Goal: Task Accomplishment & Management: Manage account settings

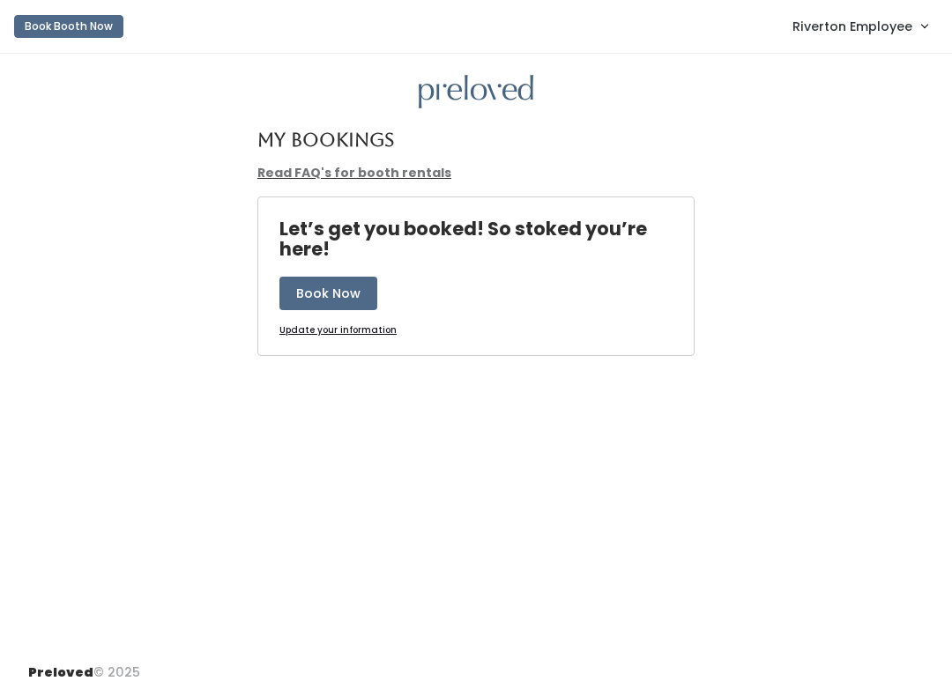
click at [852, 36] on span "Riverton Employee" at bounding box center [852, 26] width 120 height 19
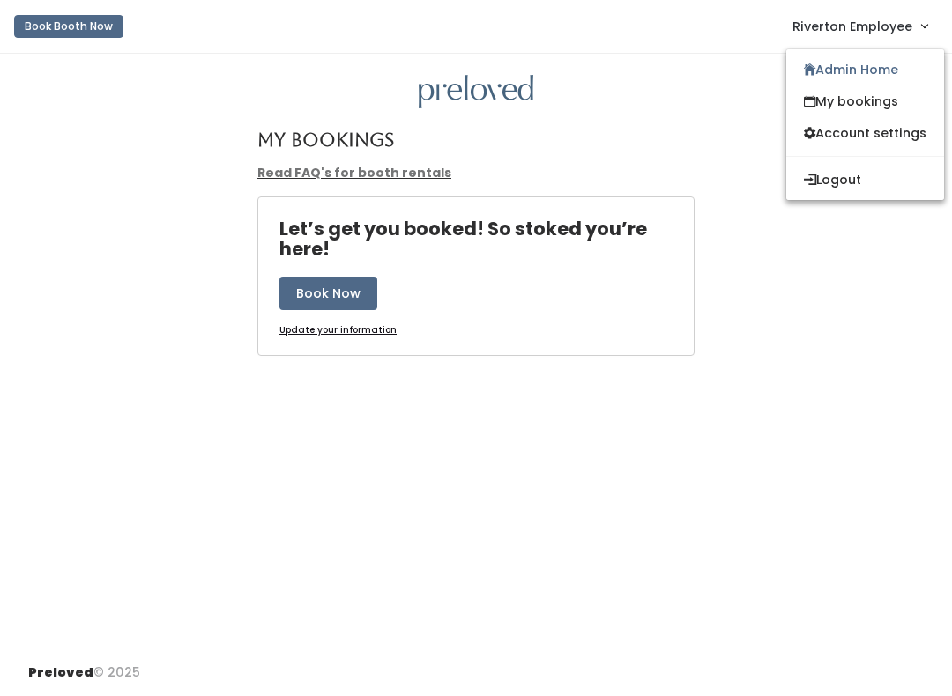
click at [857, 70] on link "Admin Home" at bounding box center [865, 70] width 158 height 32
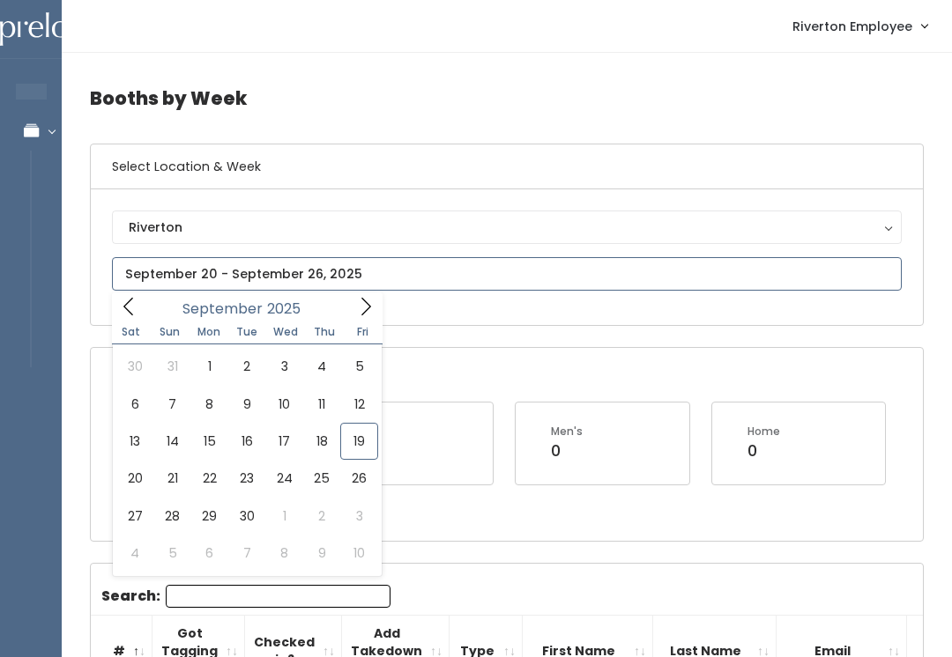
click at [362, 309] on icon at bounding box center [365, 306] width 19 height 19
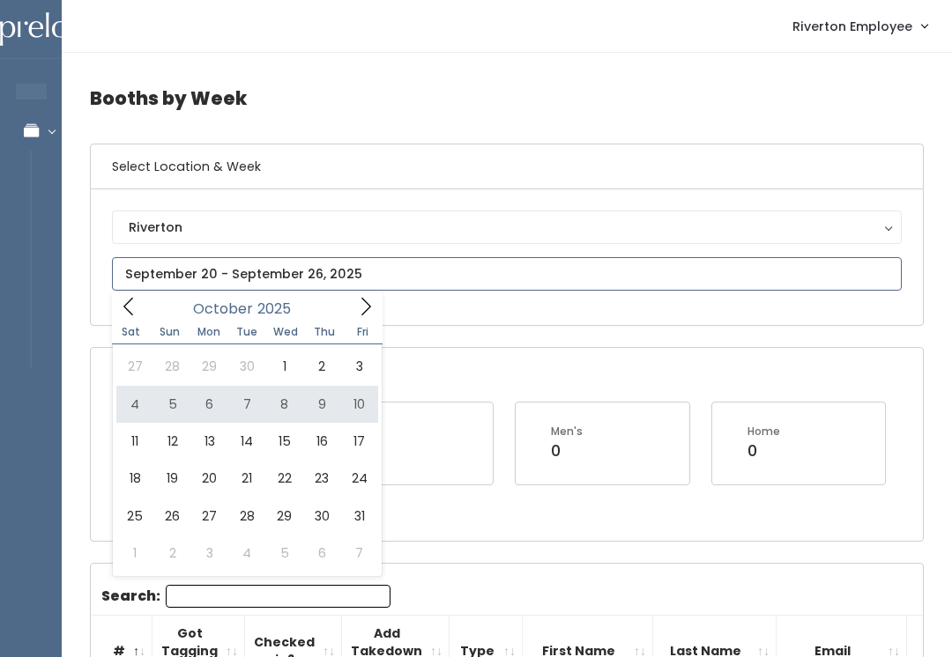
type input "October 4 to October 10"
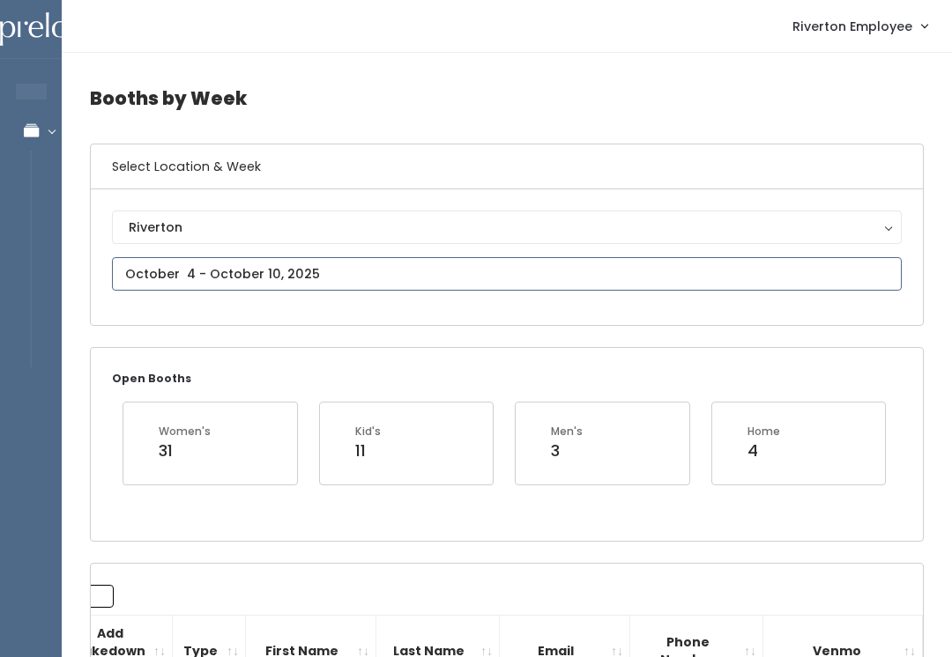
click at [229, 264] on input "text" at bounding box center [506, 273] width 789 height 33
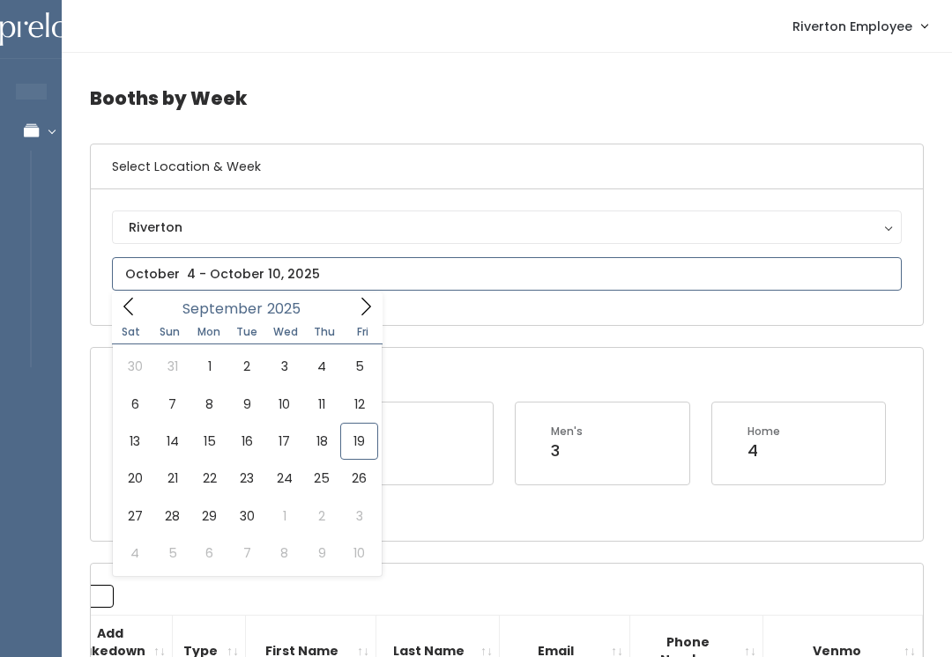
click at [126, 319] on span at bounding box center [128, 306] width 33 height 27
click at [358, 309] on icon at bounding box center [365, 306] width 19 height 19
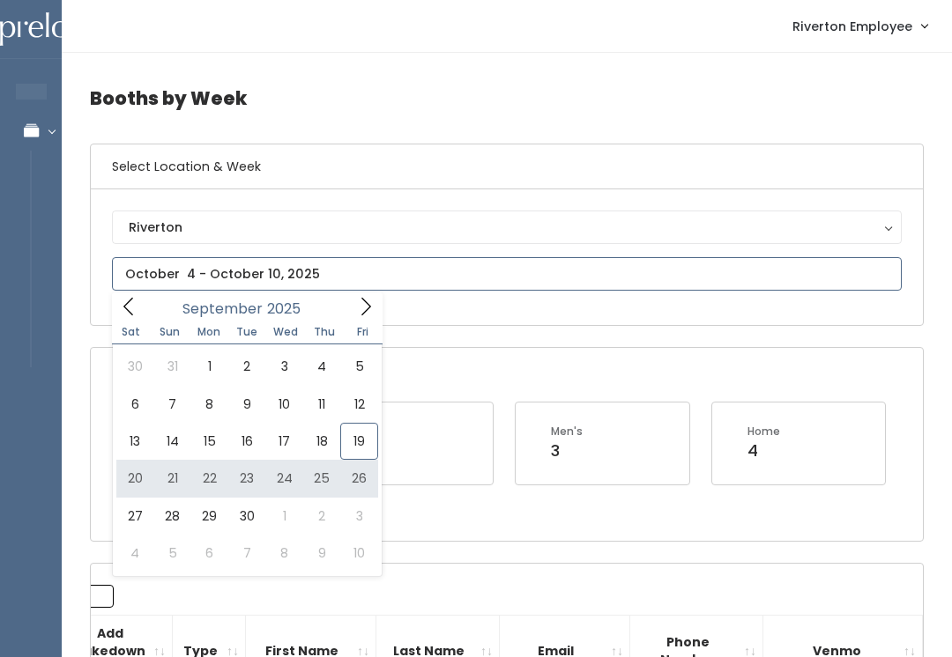
type input "September 20 to September 26"
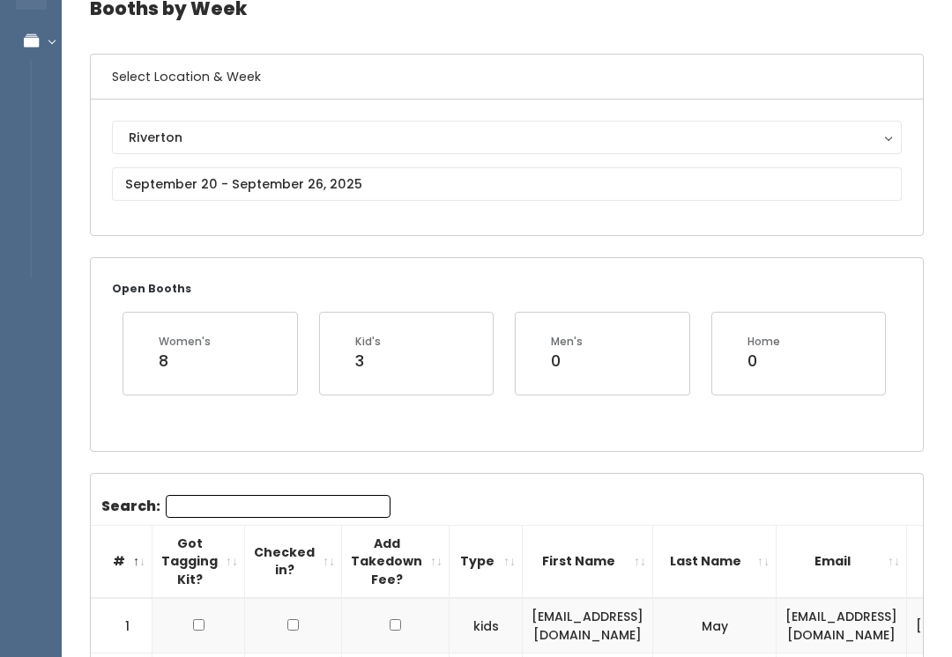
scroll to position [66, 0]
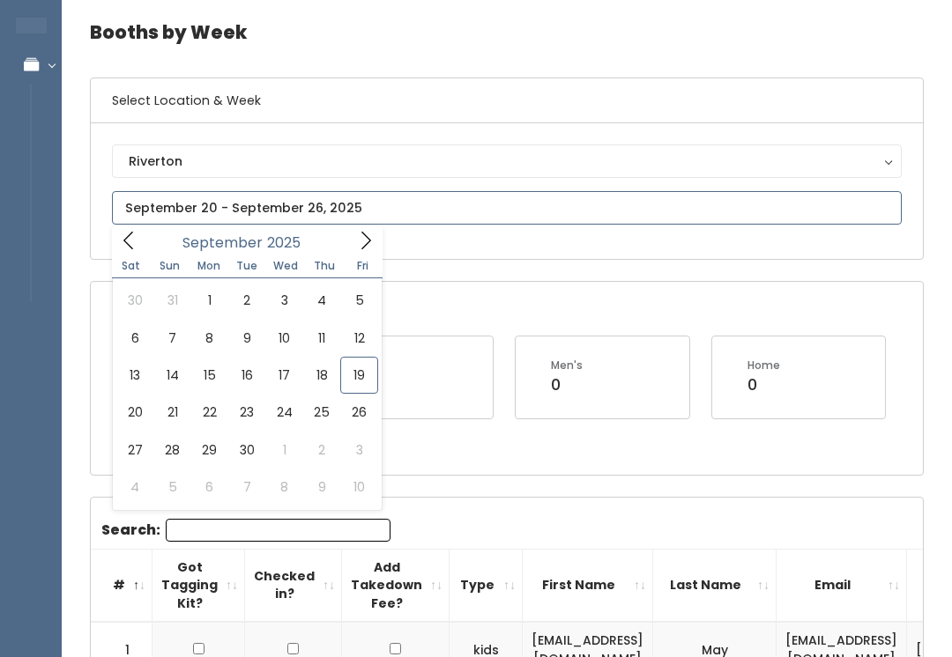
type input "September 27 to October 3"
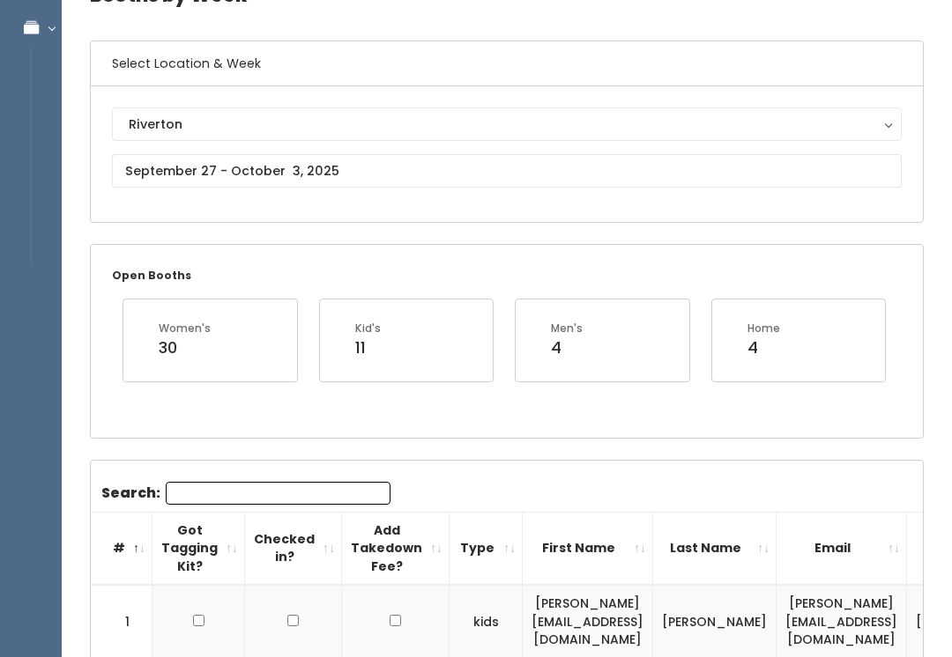
scroll to position [102, 0]
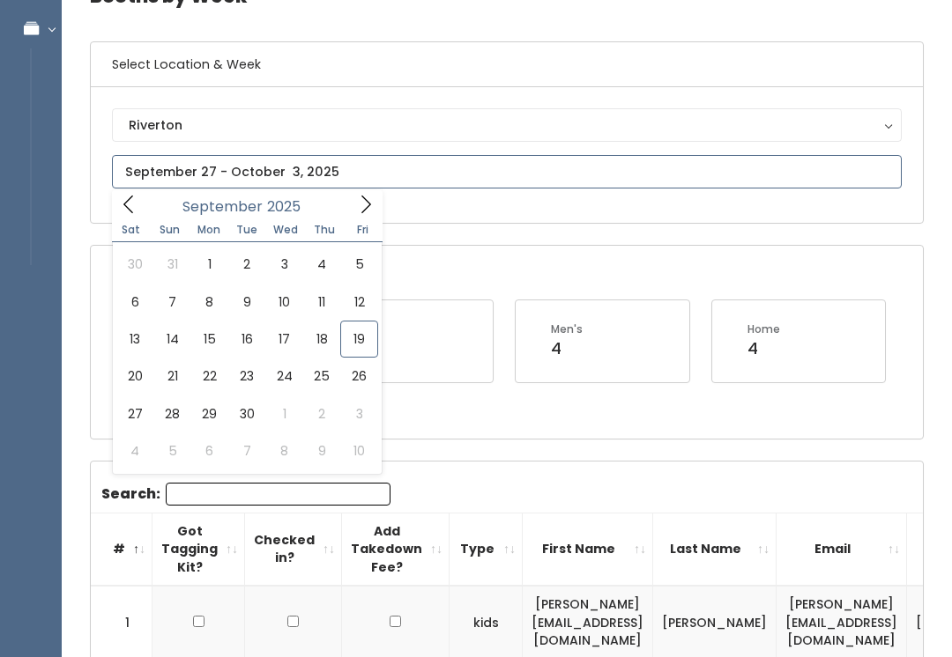
click at [366, 205] on icon at bounding box center [365, 204] width 19 height 19
type input "[DATE] to [DATE]"
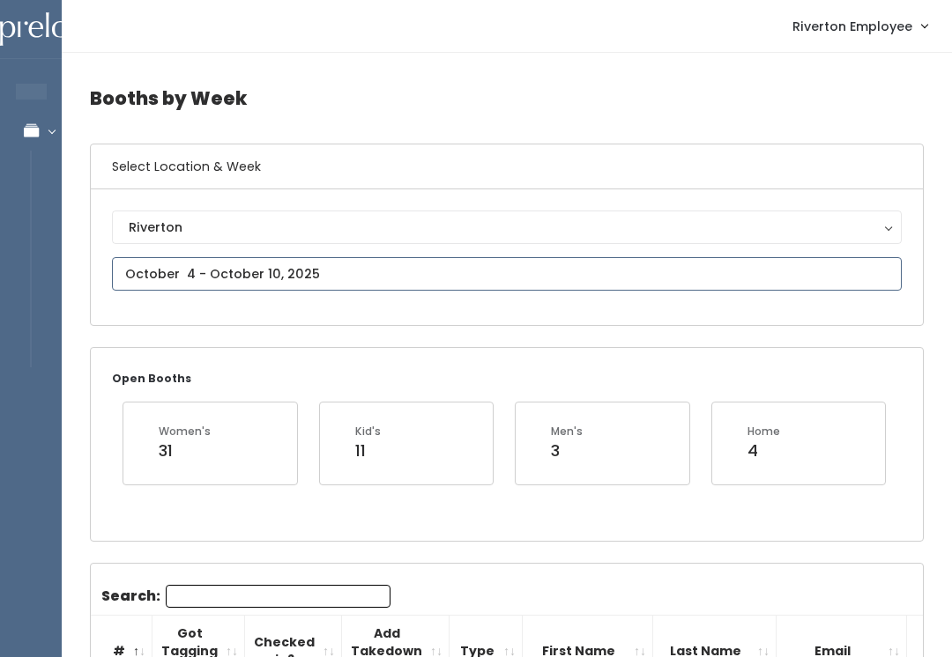
click at [155, 272] on input "text" at bounding box center [506, 273] width 789 height 33
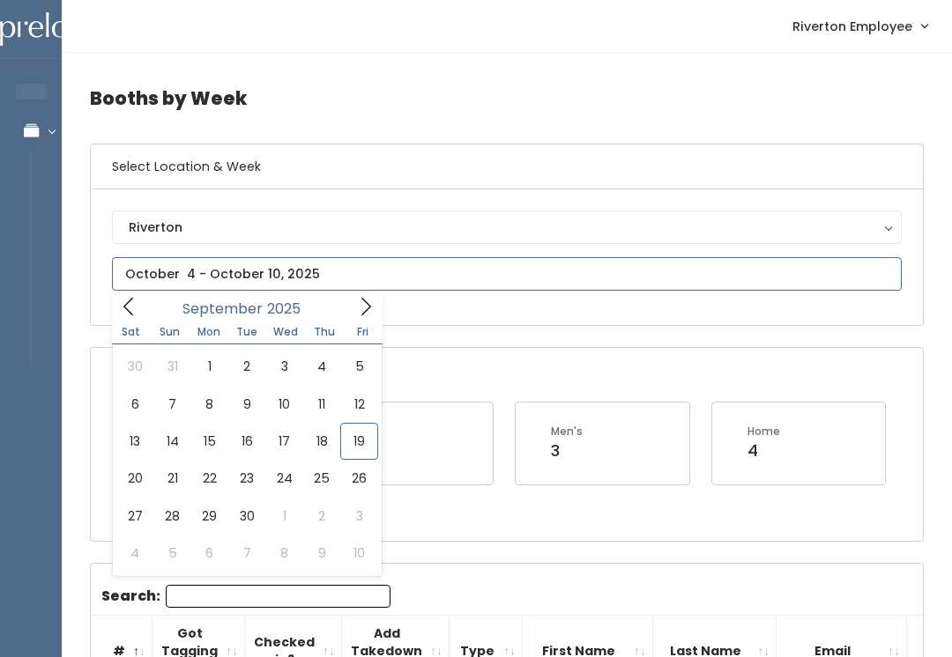
click at [363, 307] on icon at bounding box center [365, 306] width 19 height 19
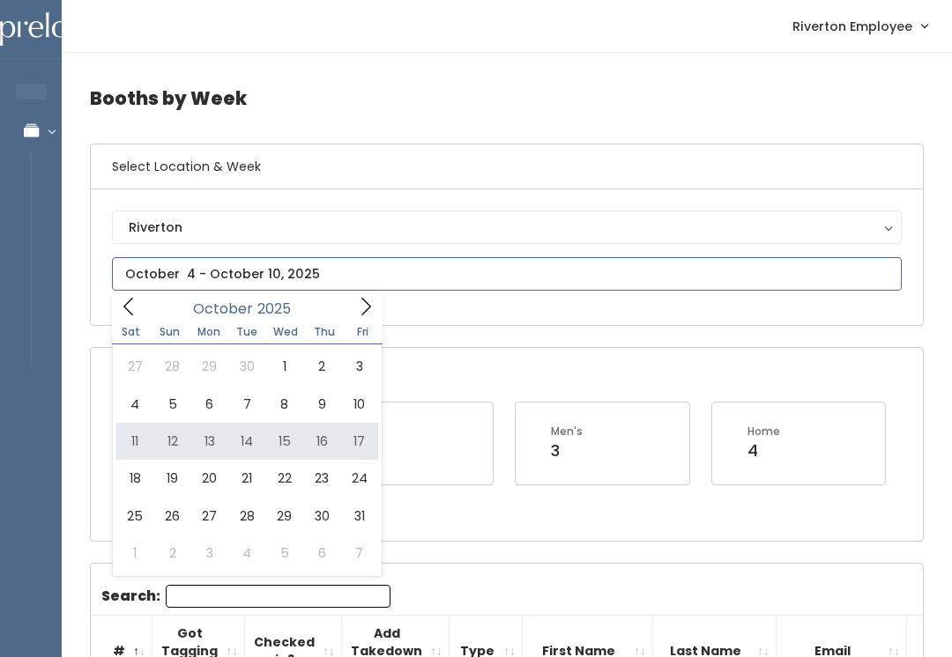
type input "[DATE] to [DATE]"
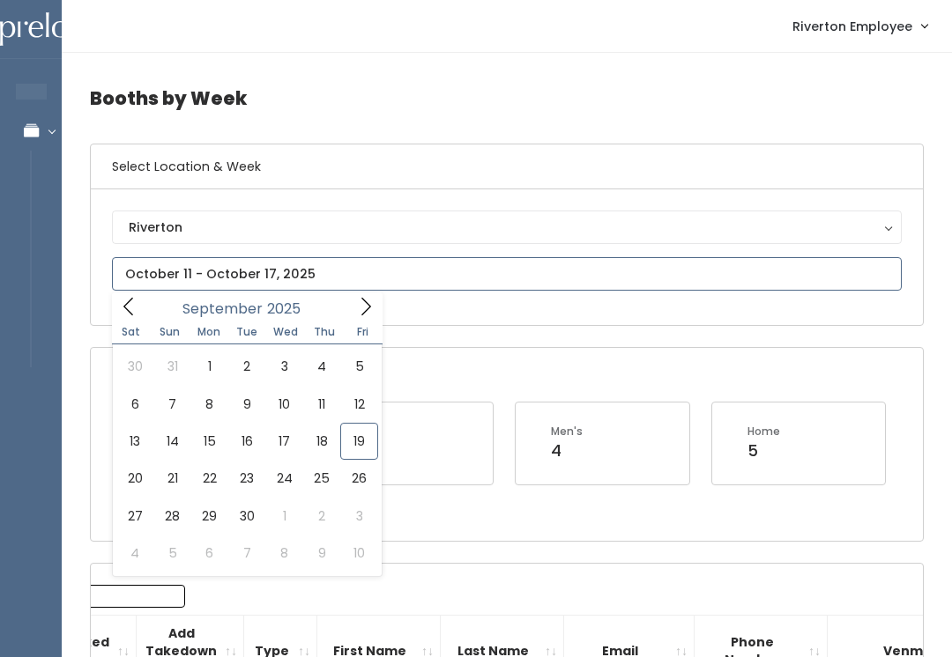
click at [365, 306] on icon at bounding box center [365, 306] width 19 height 19
click at [135, 311] on icon at bounding box center [128, 306] width 19 height 19
click at [364, 312] on icon at bounding box center [365, 306] width 19 height 19
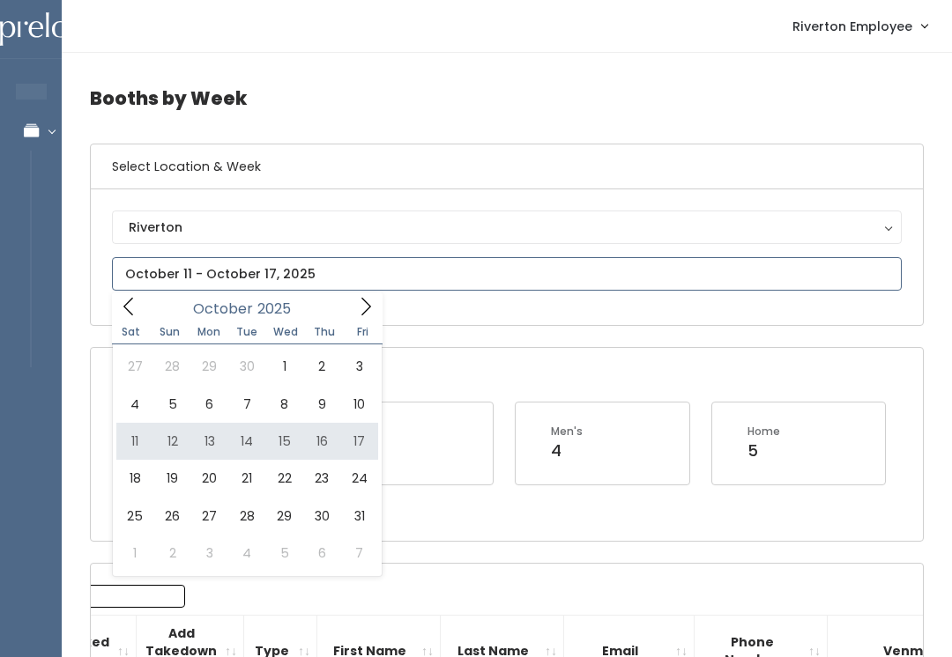
type input "October 11 to October 17"
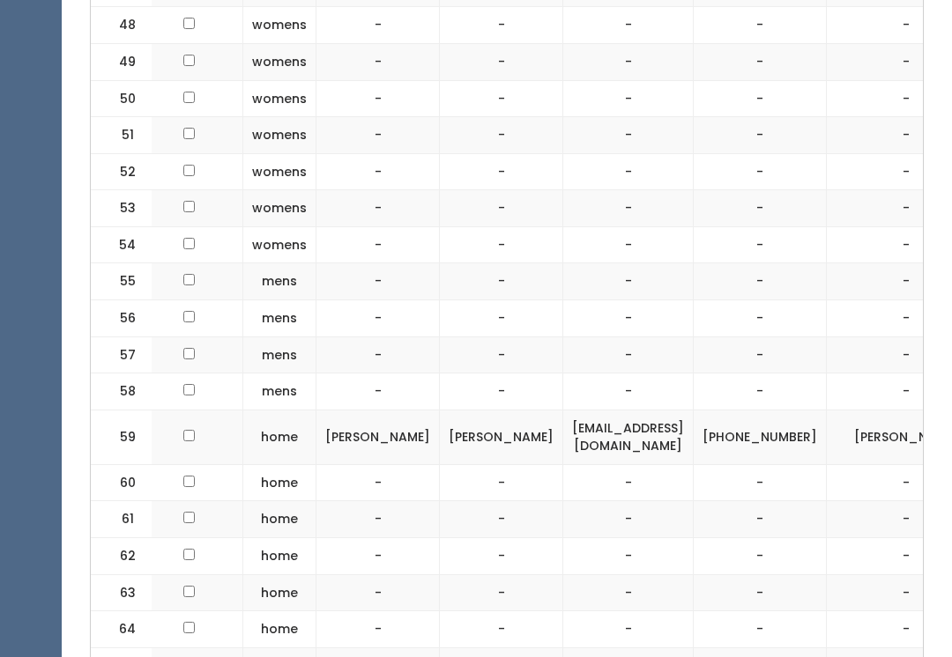
scroll to position [0, 205]
